Goal: Check status: Check status

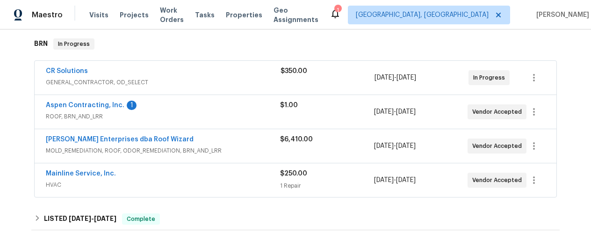
scroll to position [150, 0]
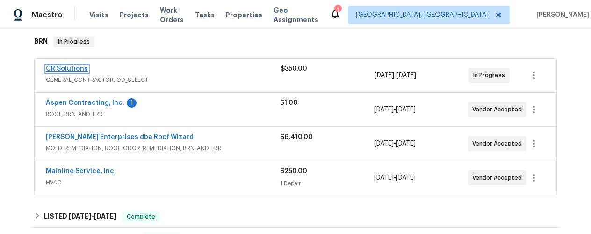
click at [75, 67] on link "CR Solutions" at bounding box center [67, 68] width 42 height 7
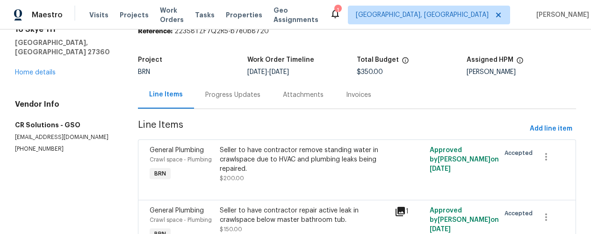
scroll to position [34, 0]
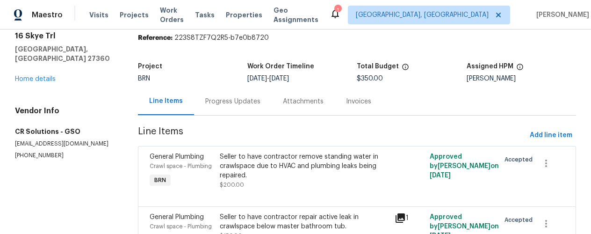
click at [221, 102] on div "Progress Updates" at bounding box center [232, 101] width 55 height 9
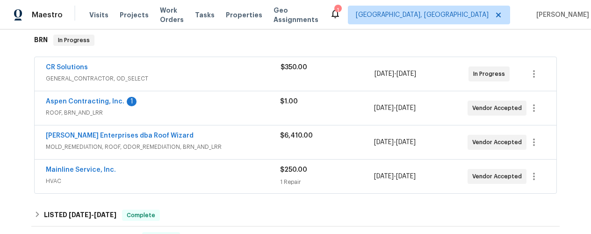
scroll to position [159, 0]
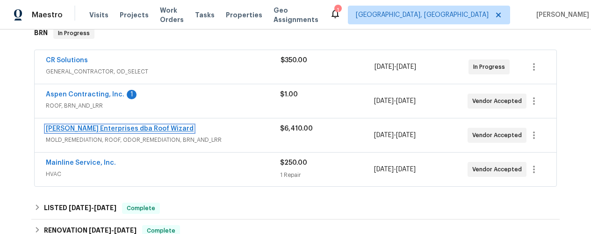
click at [94, 126] on link "[PERSON_NAME] Enterprises dba Roof Wizard" at bounding box center [120, 128] width 148 height 7
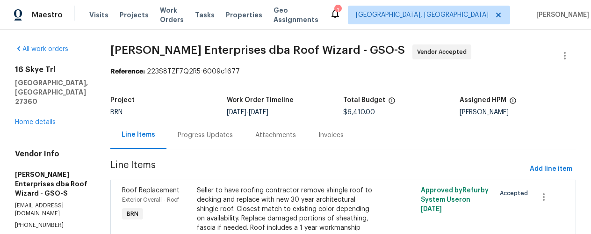
click at [178, 137] on div "Progress Updates" at bounding box center [205, 134] width 55 height 9
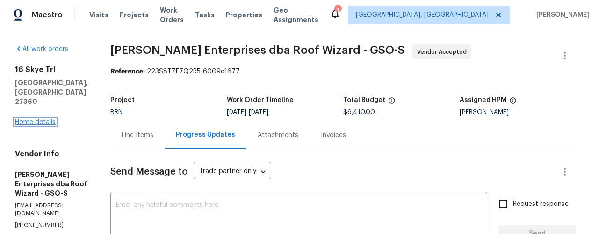
click at [31, 119] on link "Home details" at bounding box center [35, 122] width 41 height 7
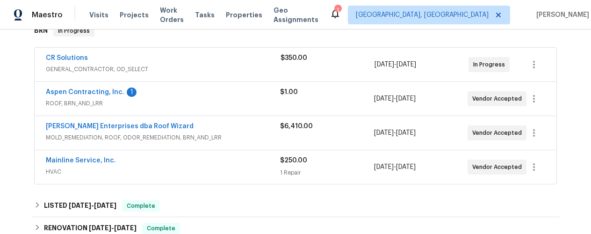
scroll to position [170, 0]
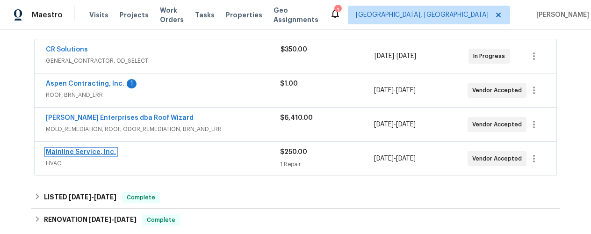
click at [85, 150] on link "Mainline Service, Inc." at bounding box center [81, 152] width 70 height 7
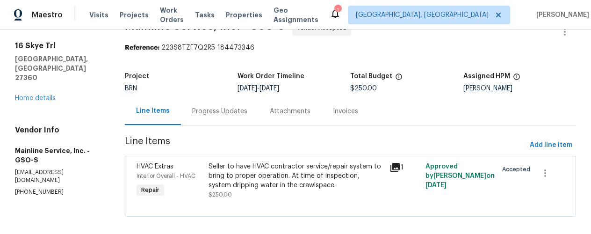
scroll to position [33, 0]
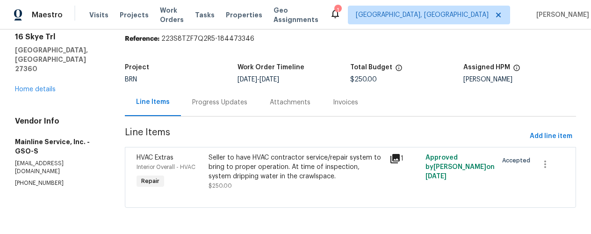
click at [221, 100] on div "Progress Updates" at bounding box center [219, 102] width 55 height 9
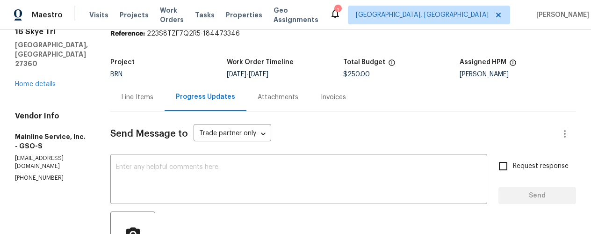
scroll to position [33, 0]
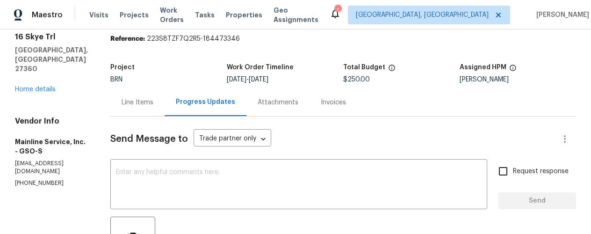
click at [272, 102] on div "Attachments" at bounding box center [277, 102] width 41 height 9
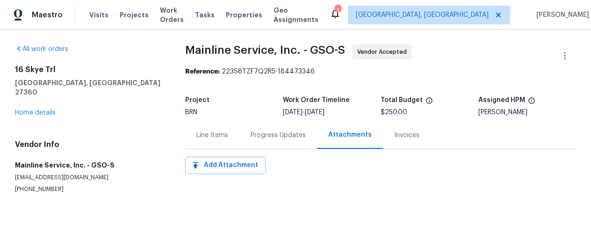
click at [211, 133] on div "Line Items" at bounding box center [212, 134] width 32 height 9
